Goal: Task Accomplishment & Management: Manage account settings

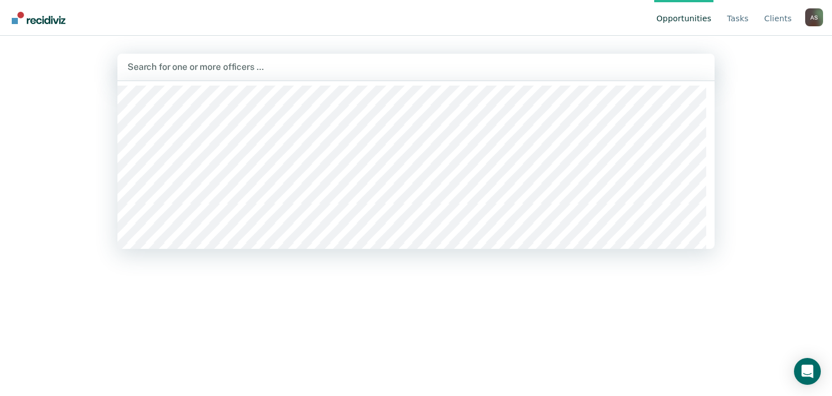
click at [217, 67] on div at bounding box center [416, 66] width 577 height 13
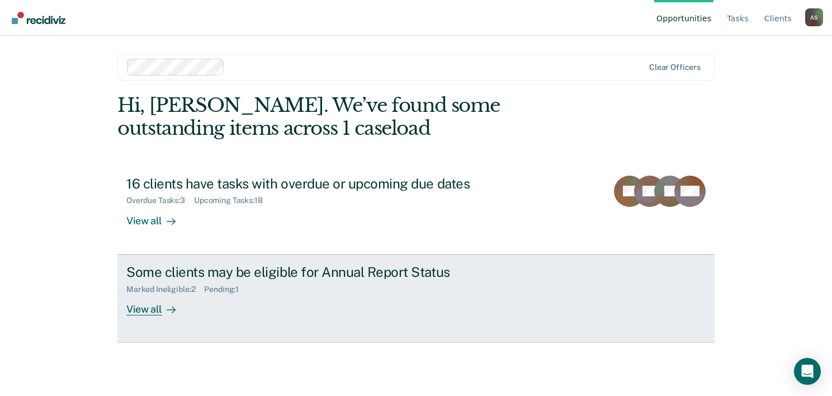
click at [233, 277] on div "Some clients may be eligible for Annual Report Status" at bounding box center [322, 272] width 393 height 16
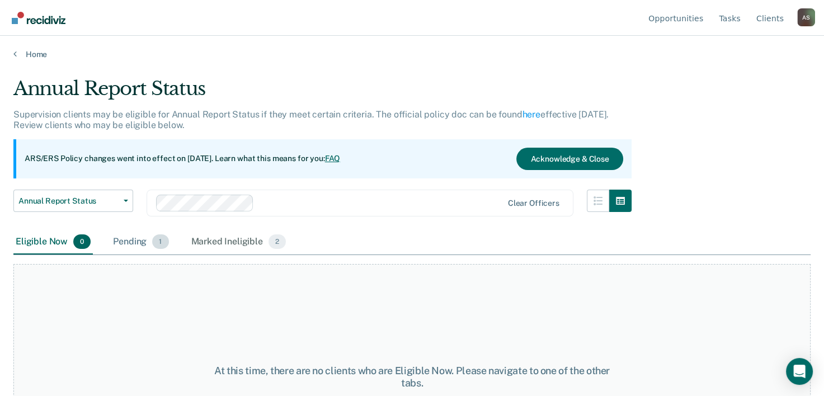
click at [144, 241] on div "Pending 1" at bounding box center [141, 242] width 60 height 25
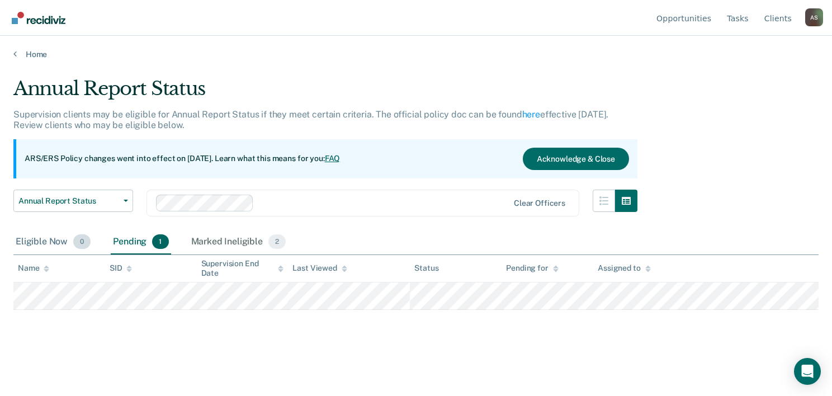
click at [60, 246] on div "Eligible Now 0" at bounding box center [52, 242] width 79 height 25
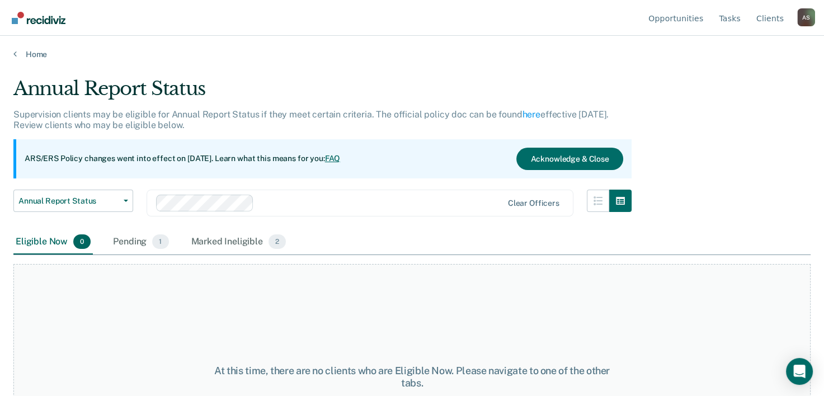
click at [27, 45] on div "Home" at bounding box center [412, 47] width 824 height 23
click at [25, 49] on link "Home" at bounding box center [411, 54] width 797 height 10
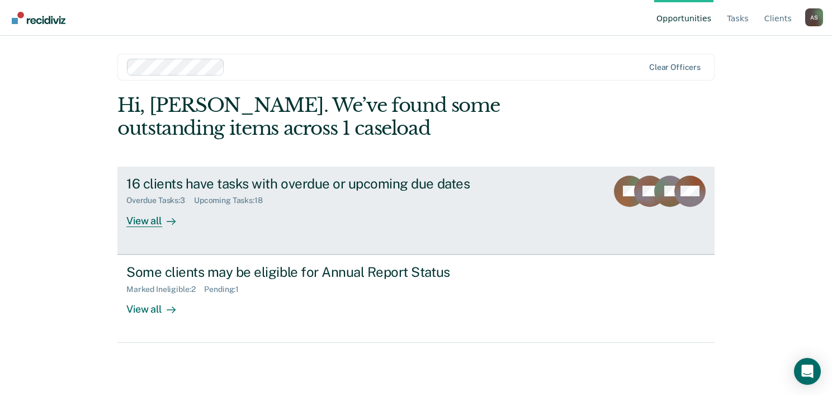
click at [269, 189] on div "16 clients have tasks with overdue or upcoming due dates" at bounding box center [322, 184] width 393 height 16
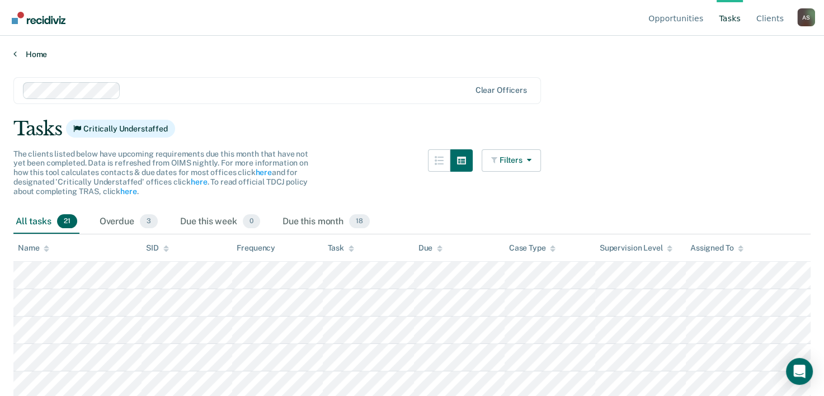
click at [21, 51] on link "Home" at bounding box center [411, 54] width 797 height 10
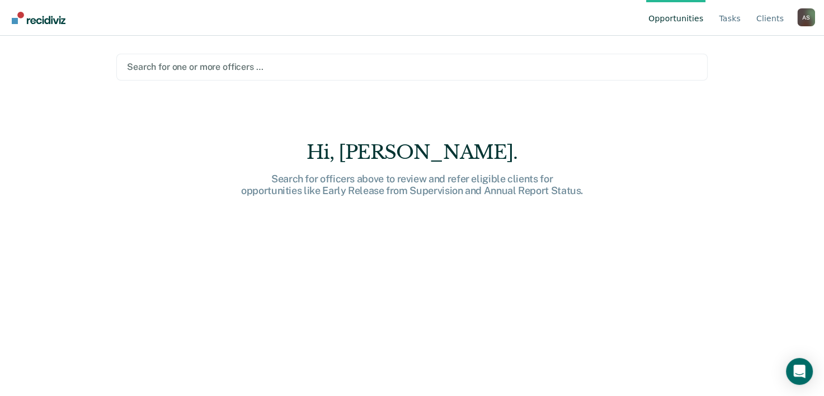
click at [209, 67] on div at bounding box center [412, 66] width 570 height 13
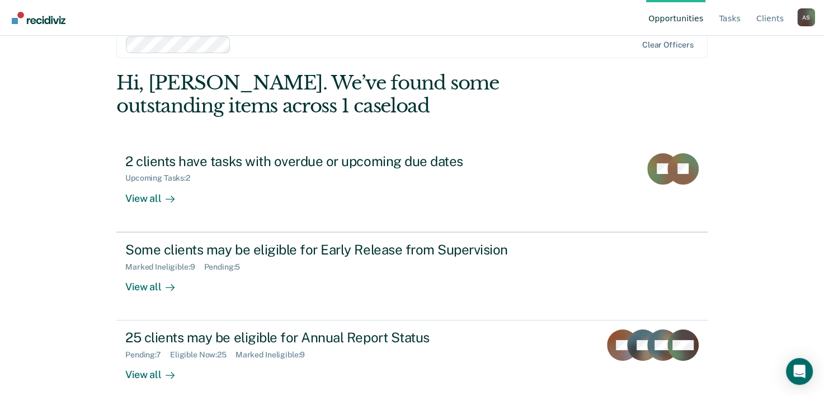
scroll to position [34, 0]
